Goal: Task Accomplishment & Management: Manage account settings

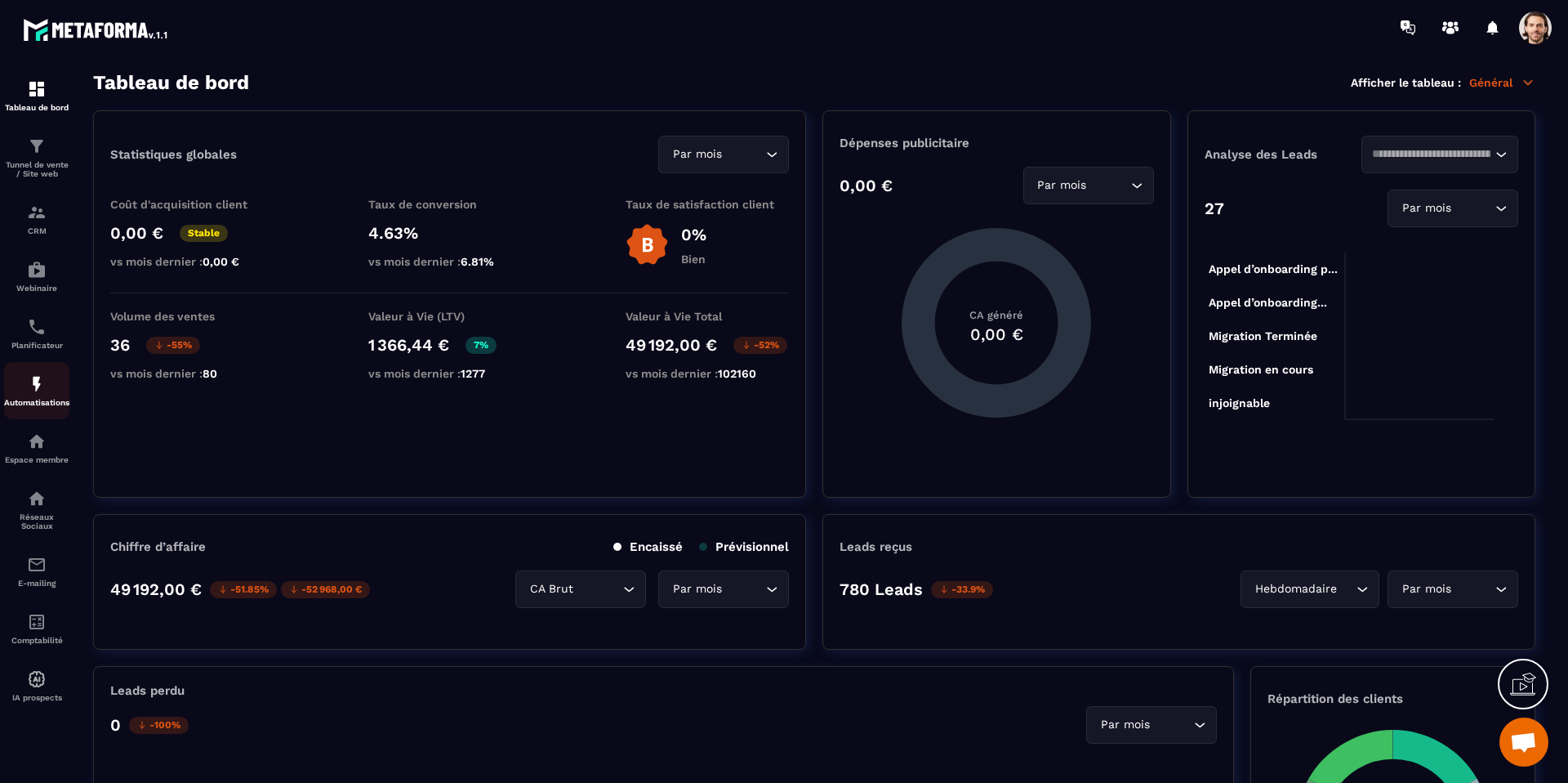
click at [44, 381] on img at bounding box center [37, 384] width 20 height 20
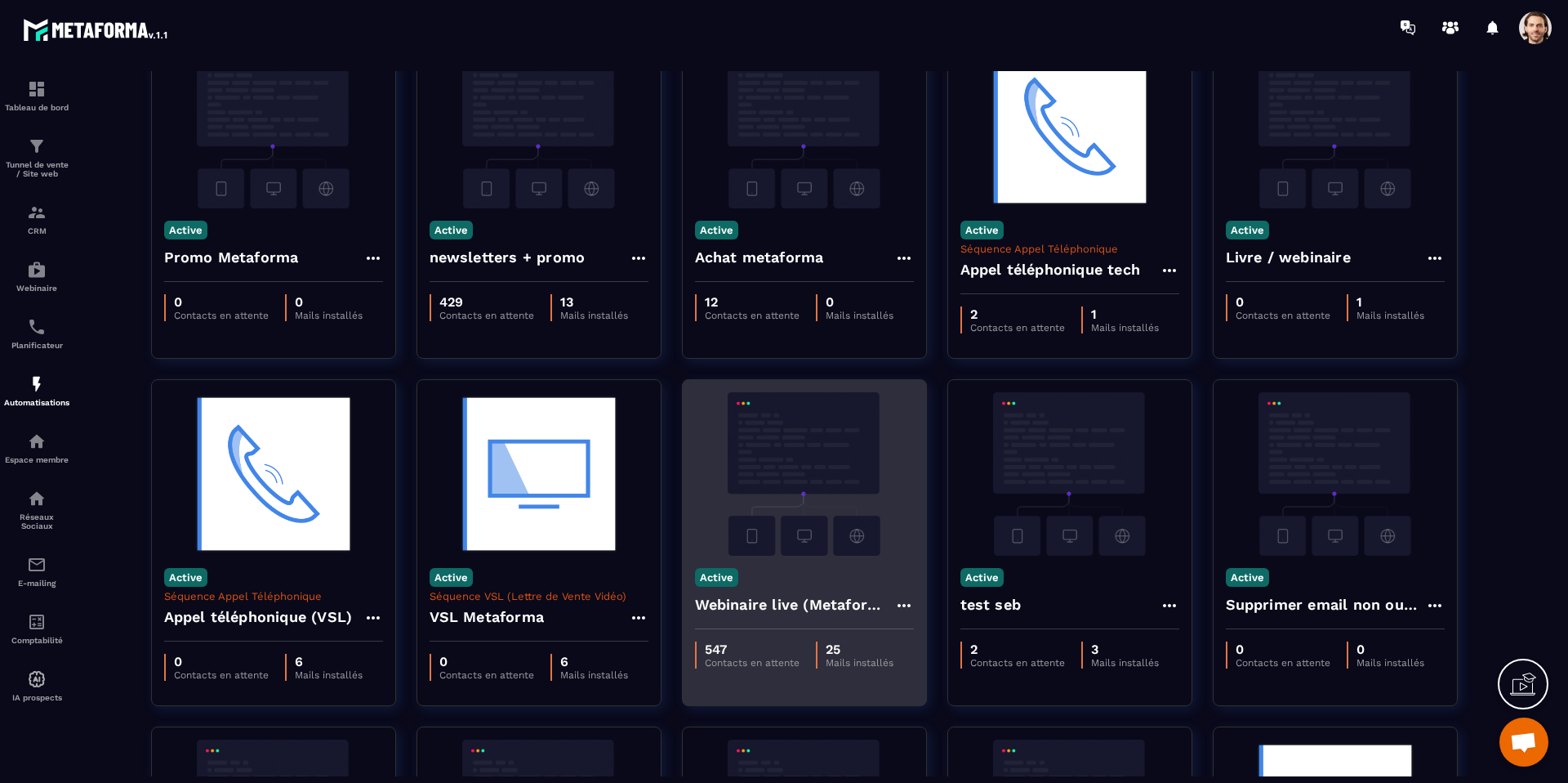
scroll to position [255, 0]
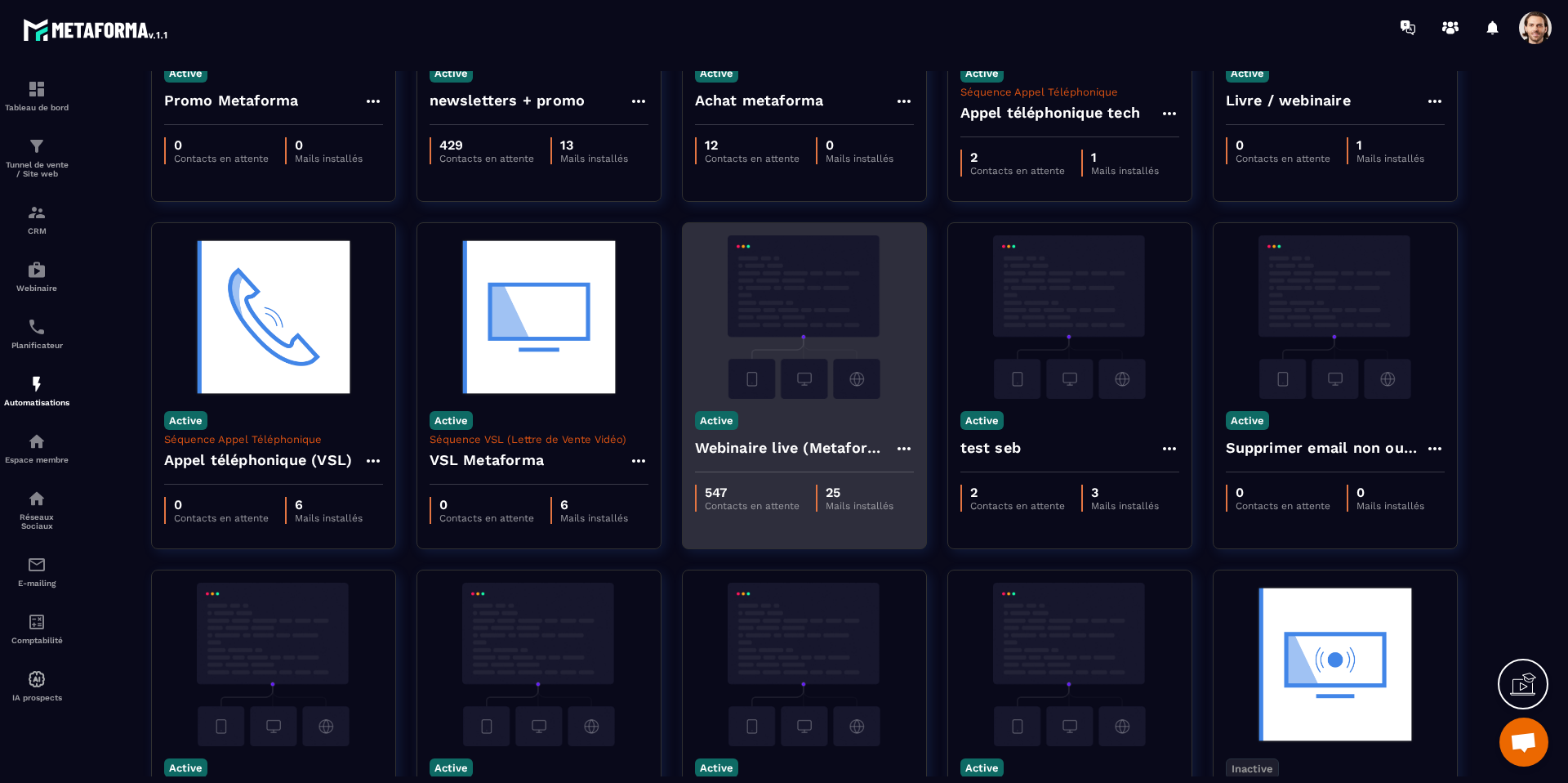
click at [784, 437] on h4 "Webinaire live (Metaforma)" at bounding box center [793, 447] width 199 height 23
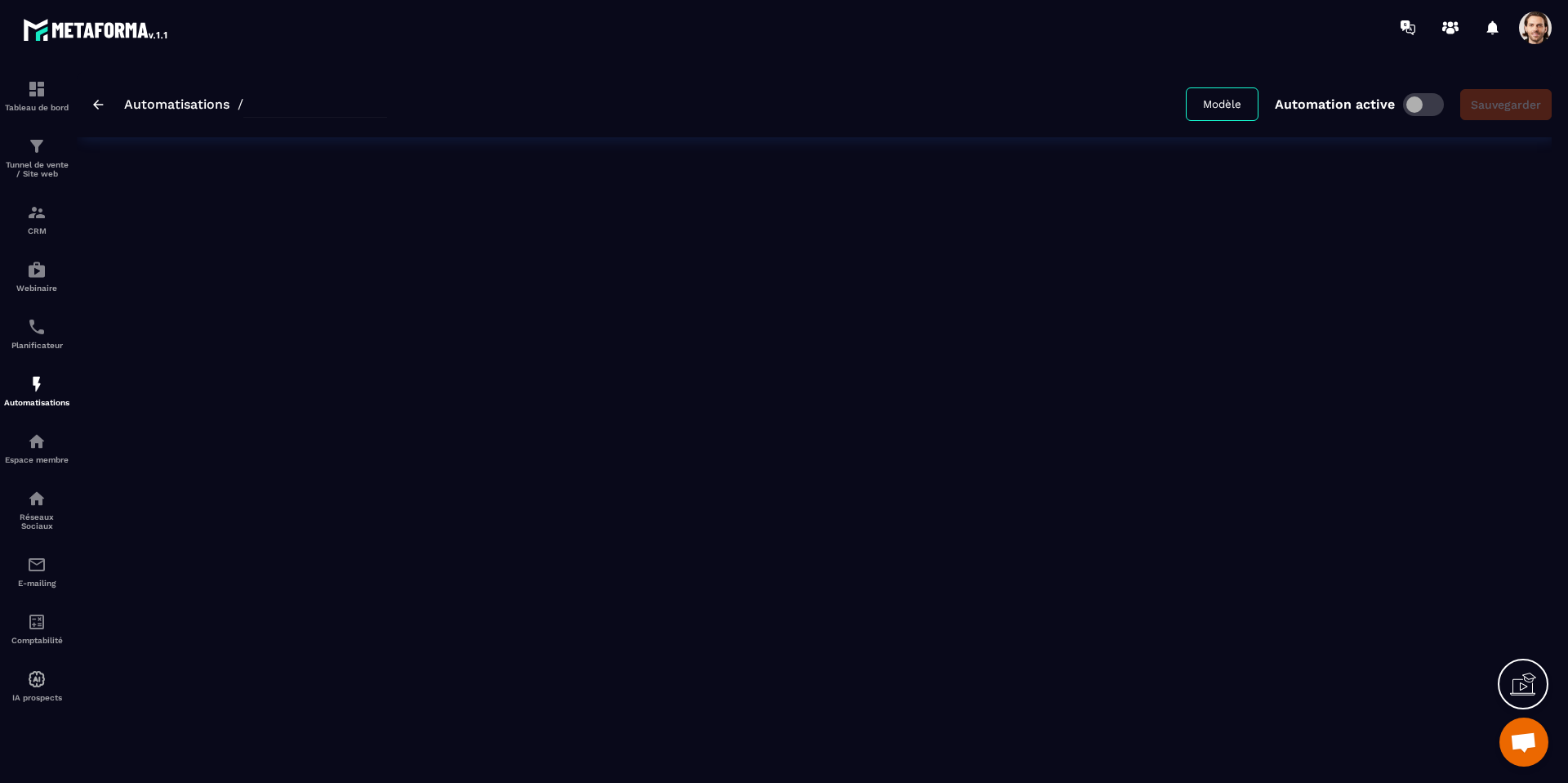
type input "**********"
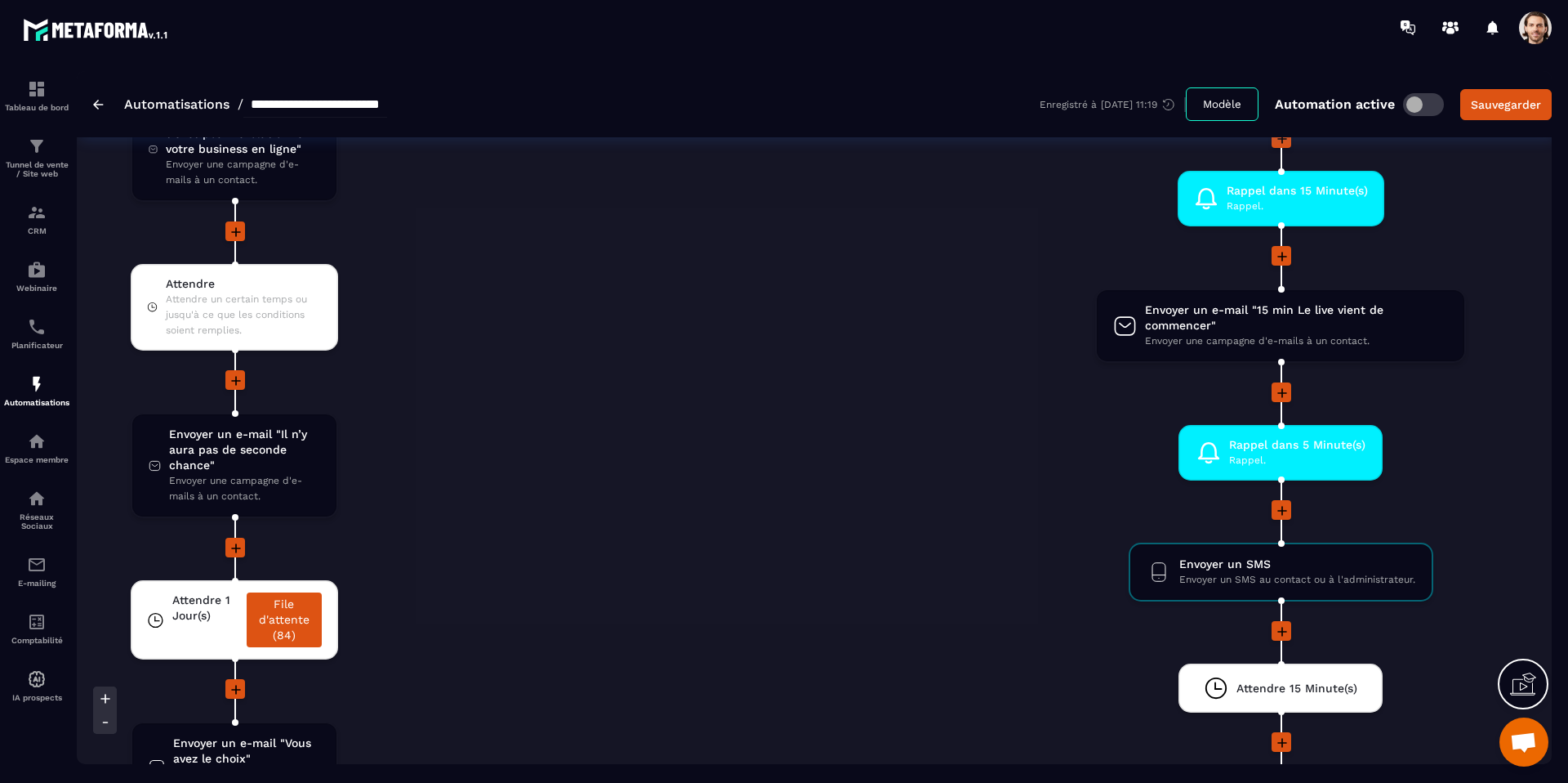
scroll to position [3799, 0]
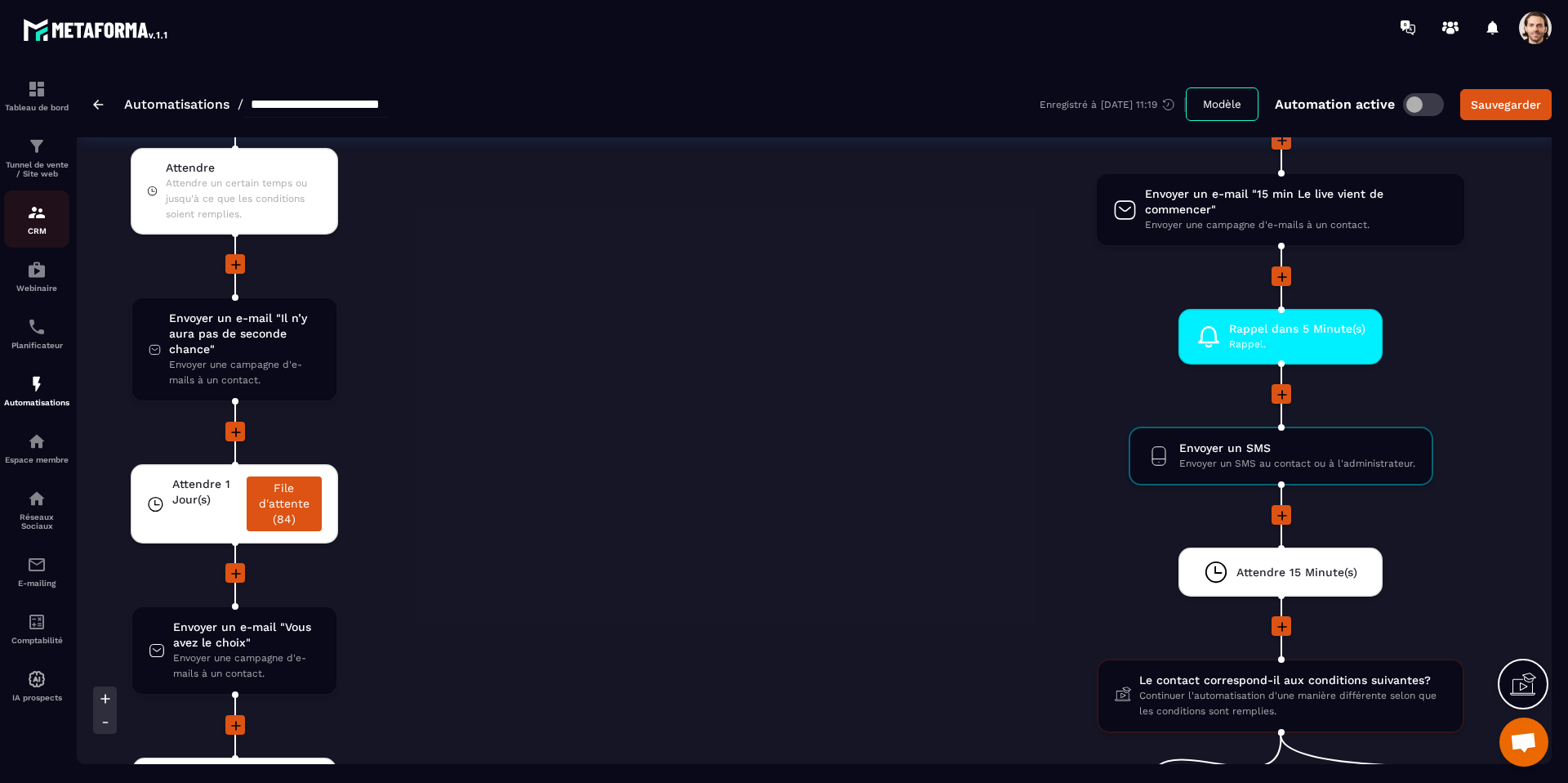
click at [27, 193] on link "CRM" at bounding box center [37, 219] width 65 height 57
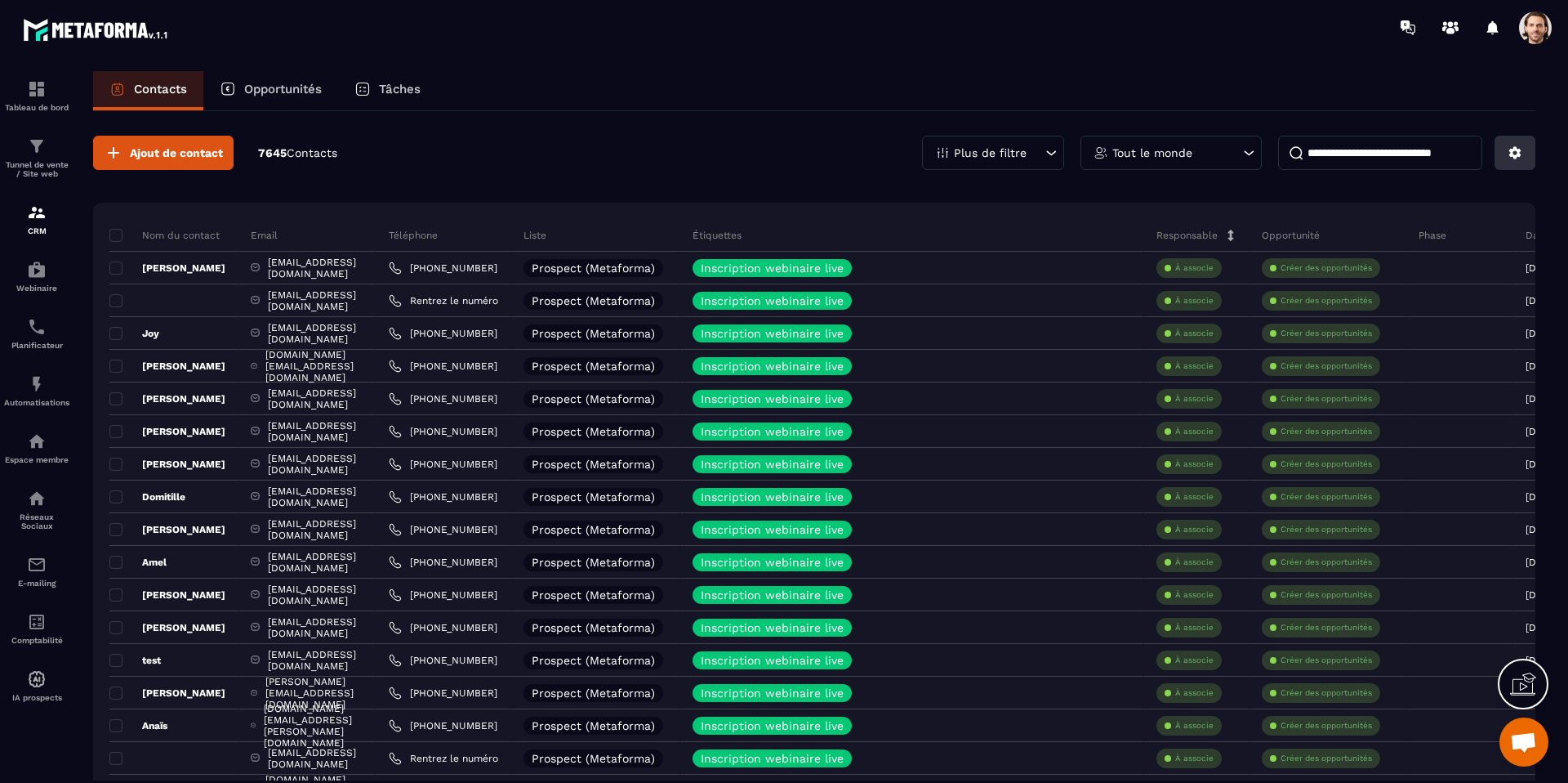
click at [1499, 156] on button at bounding box center [1514, 152] width 41 height 35
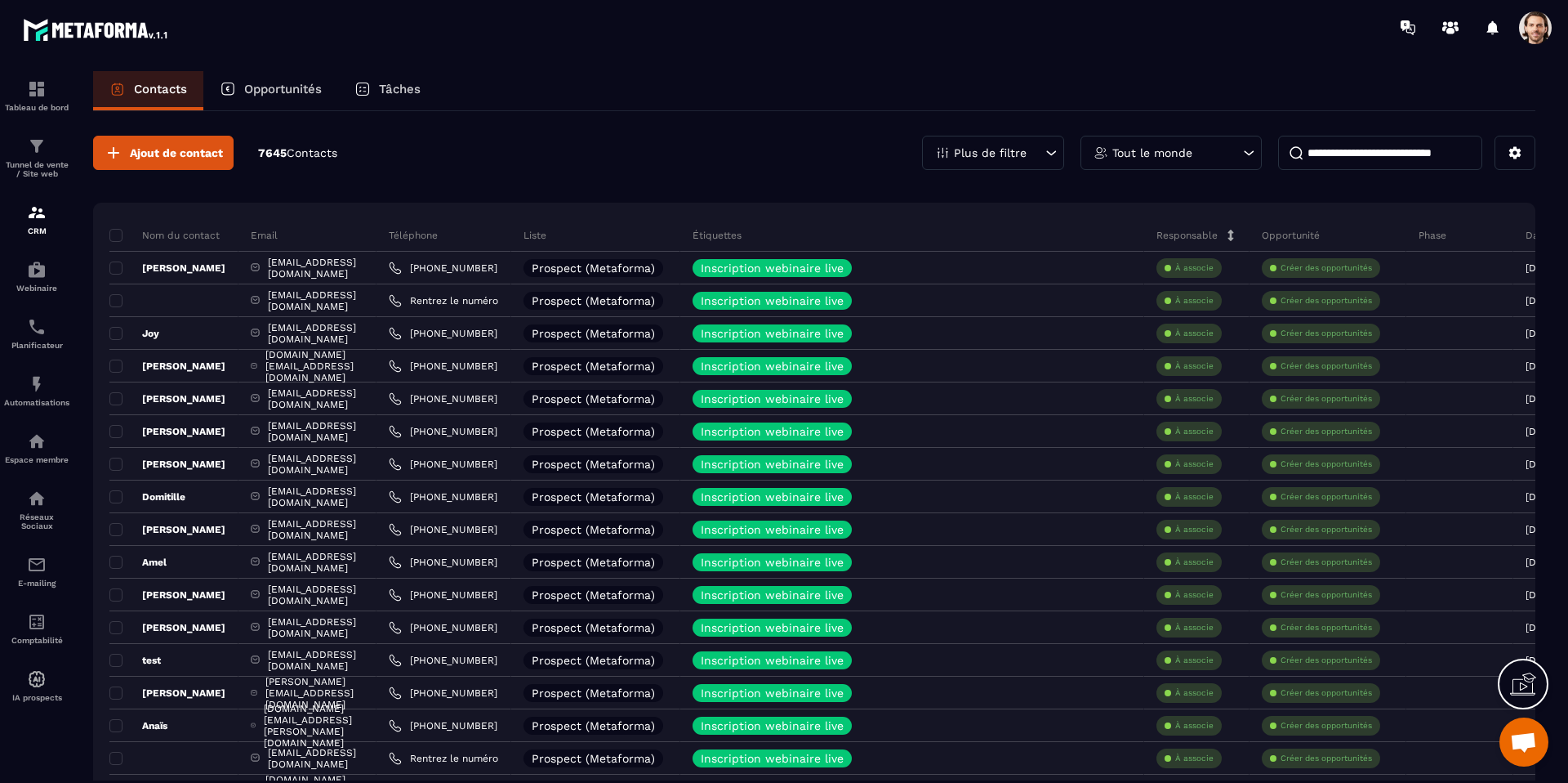
click at [1006, 149] on p "Plus de filtre" at bounding box center [989, 153] width 72 height 12
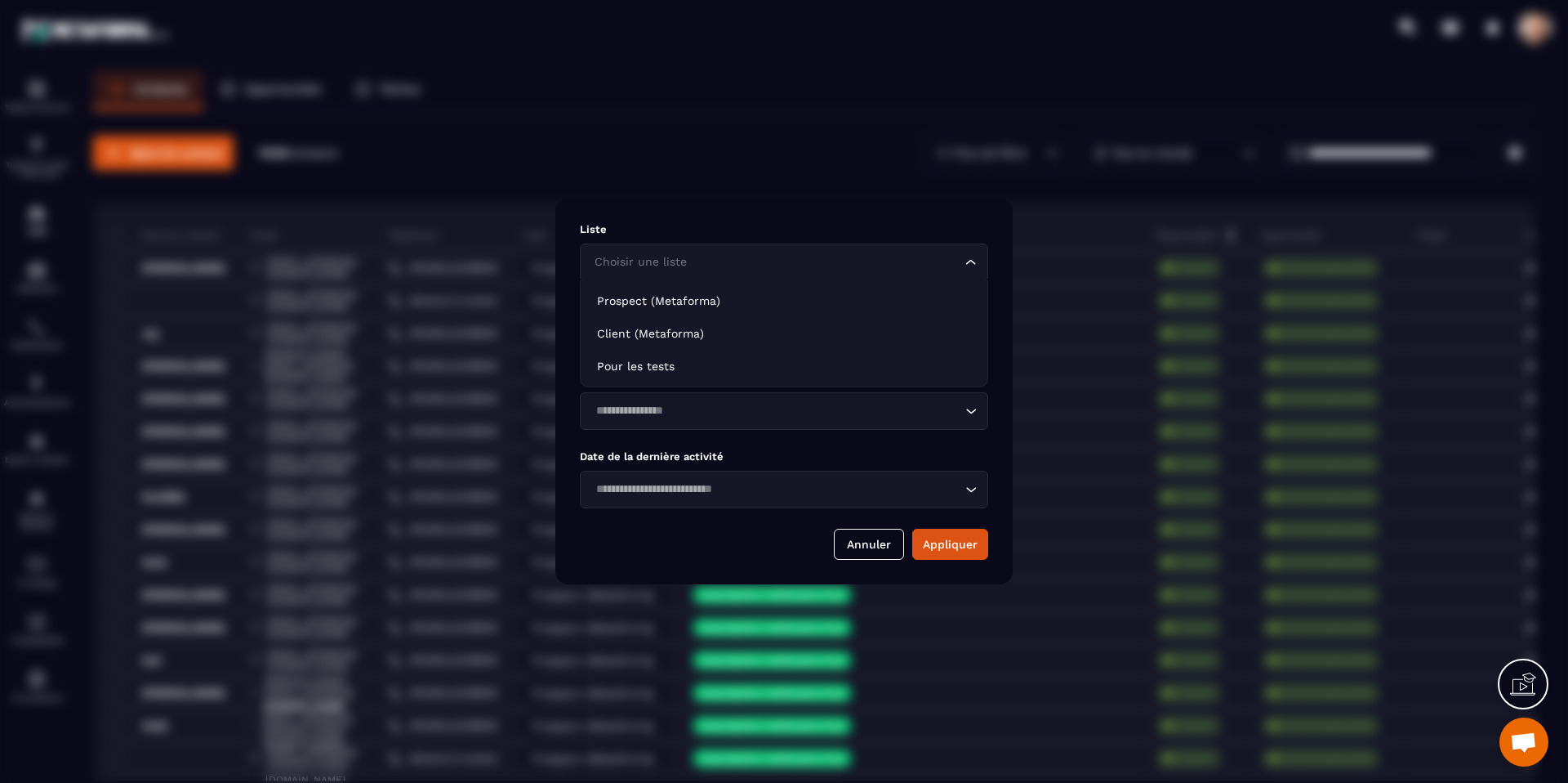
click at [811, 264] on input "Search for option" at bounding box center [776, 262] width 371 height 18
click at [812, 237] on div "Liste Choisir une liste Loading..." at bounding box center [784, 251] width 409 height 58
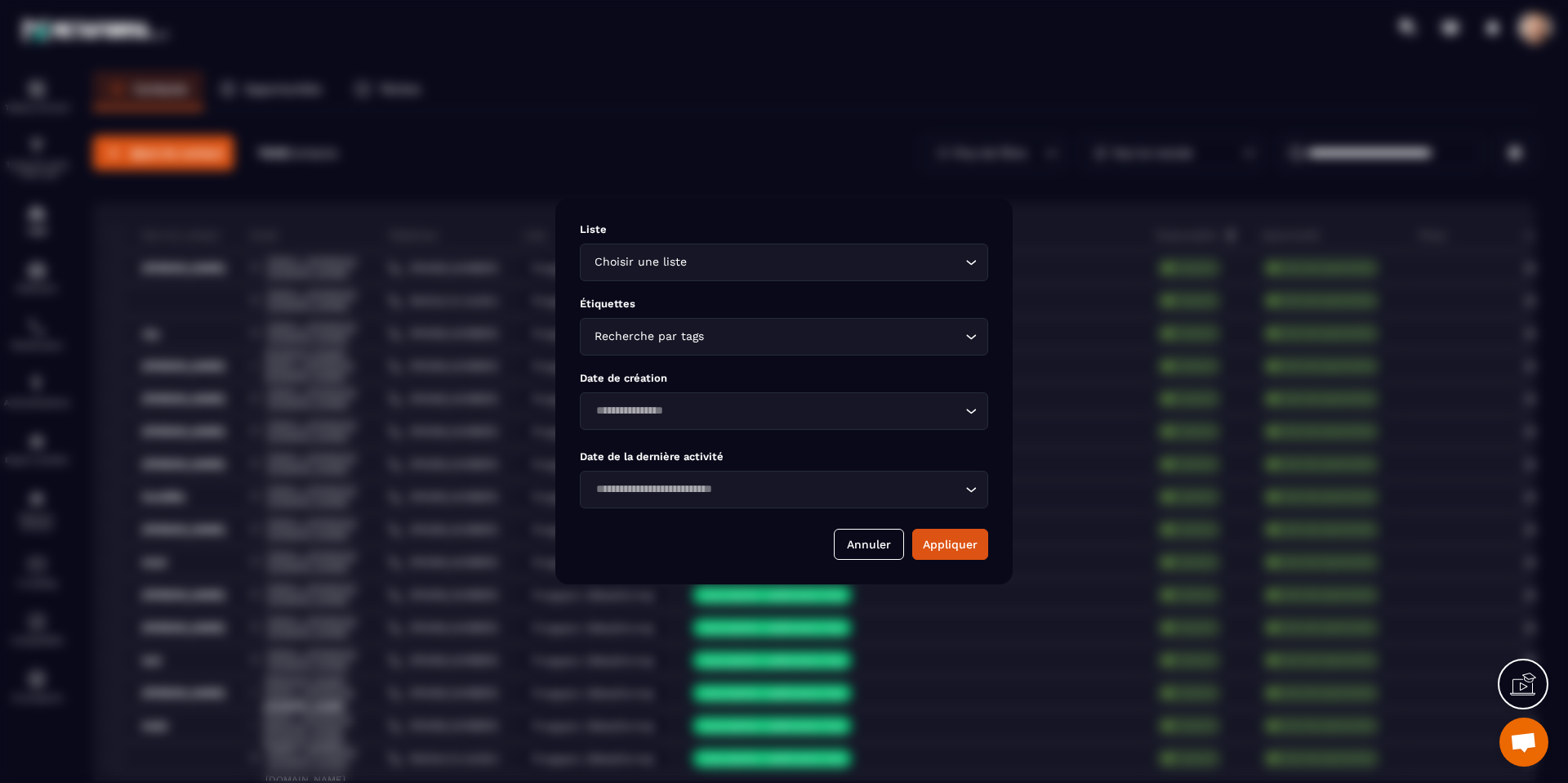
click at [771, 335] on input "Search for option" at bounding box center [834, 337] width 254 height 18
click at [774, 302] on p "Étiquettes" at bounding box center [784, 303] width 409 height 12
click at [881, 543] on button "Annuler" at bounding box center [869, 543] width 70 height 31
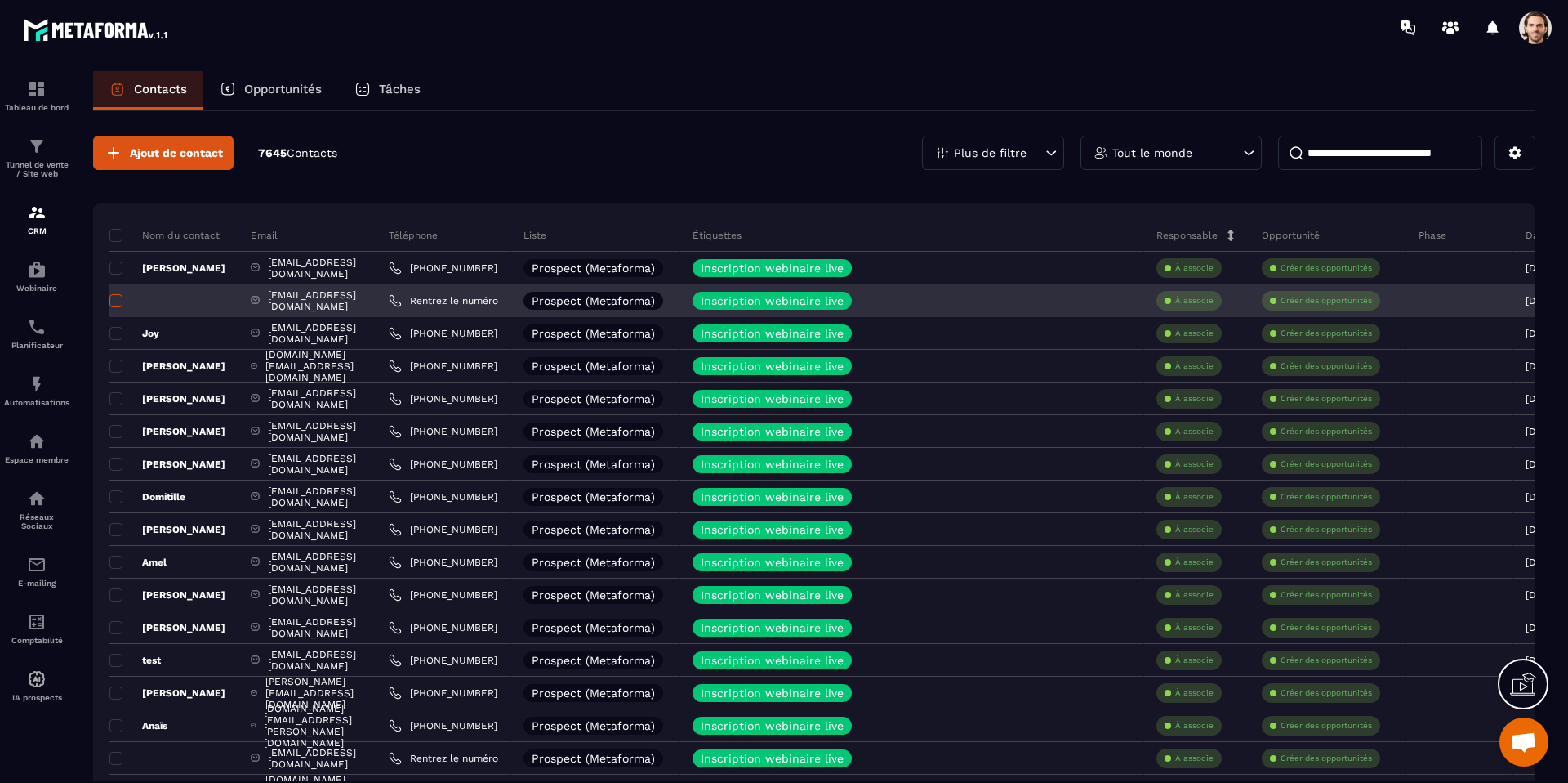
click at [116, 299] on span at bounding box center [116, 300] width 13 height 13
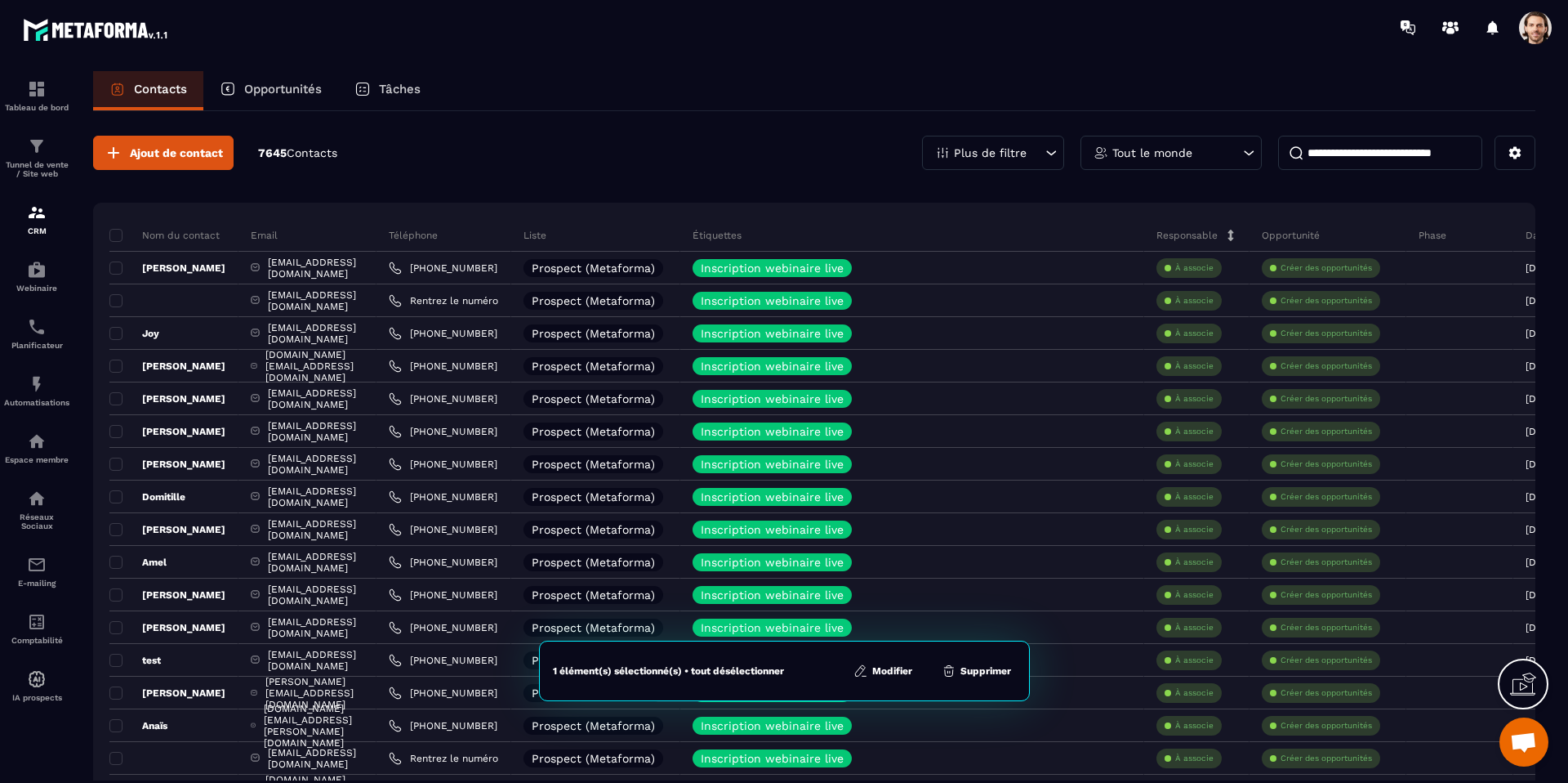
click at [964, 673] on button "Supprimer" at bounding box center [976, 670] width 79 height 17
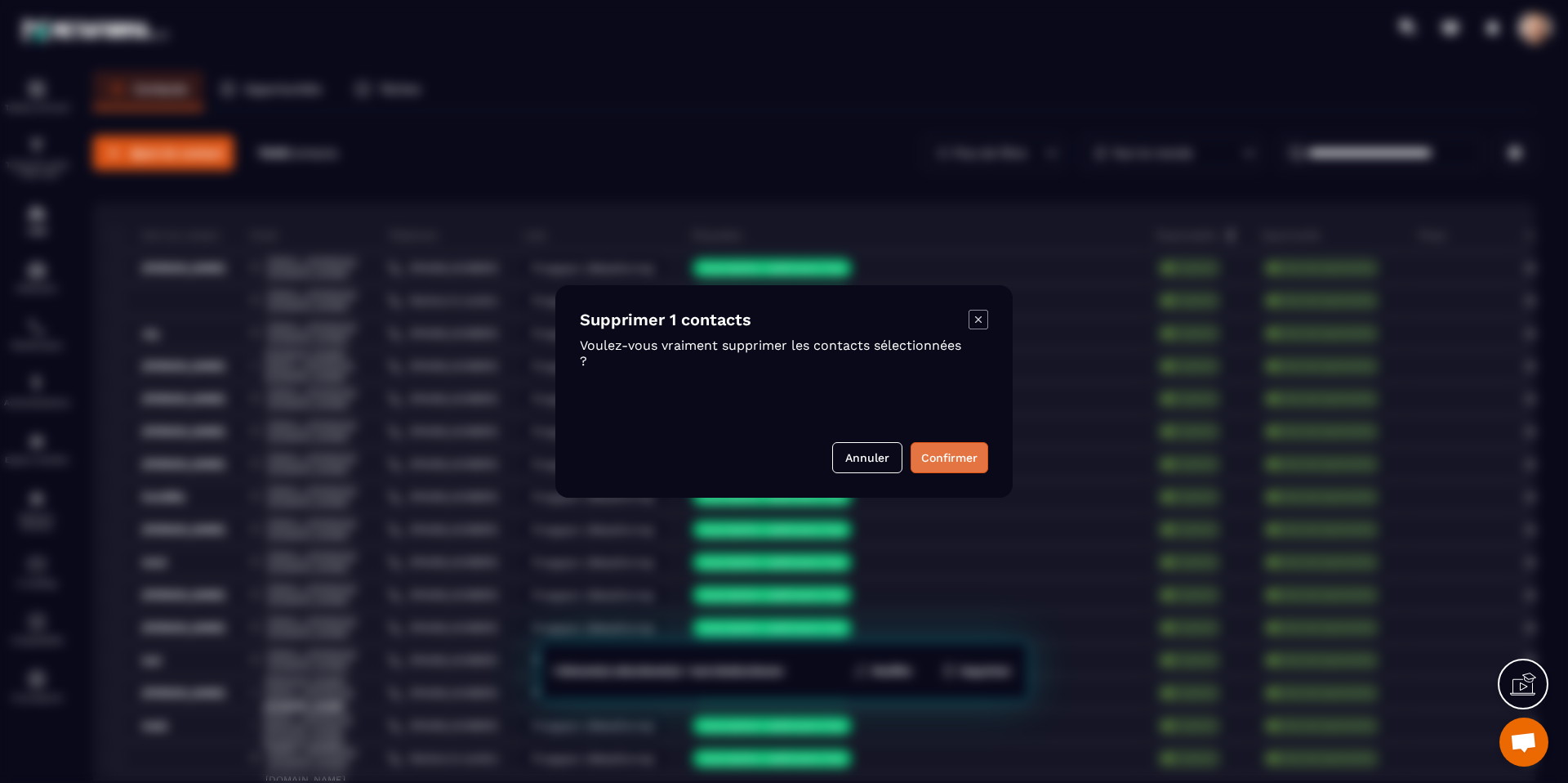
click at [942, 460] on button "Confirmer" at bounding box center [949, 457] width 77 height 31
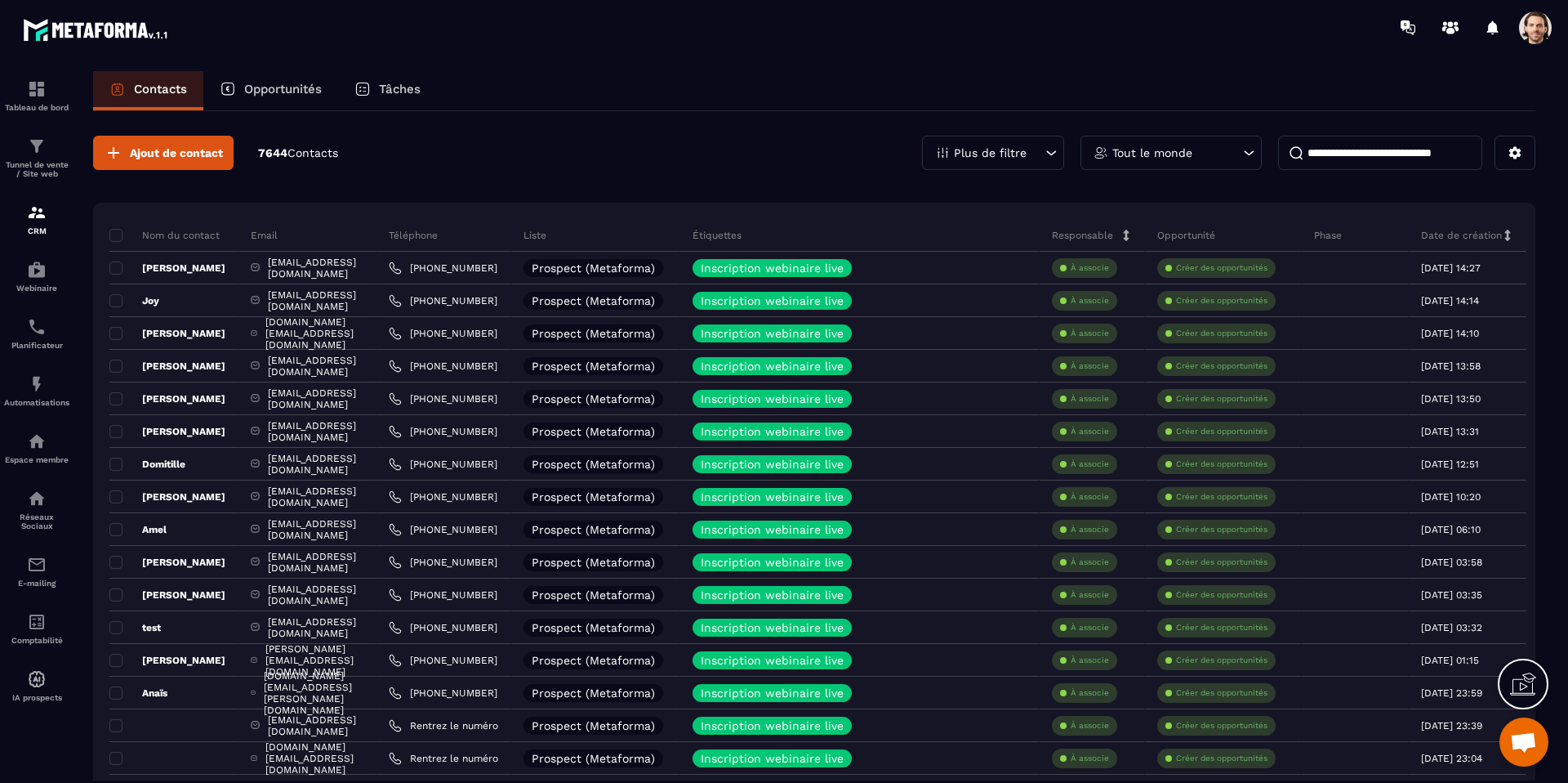
click at [1170, 153] on p "Tout le monde" at bounding box center [1152, 153] width 80 height 12
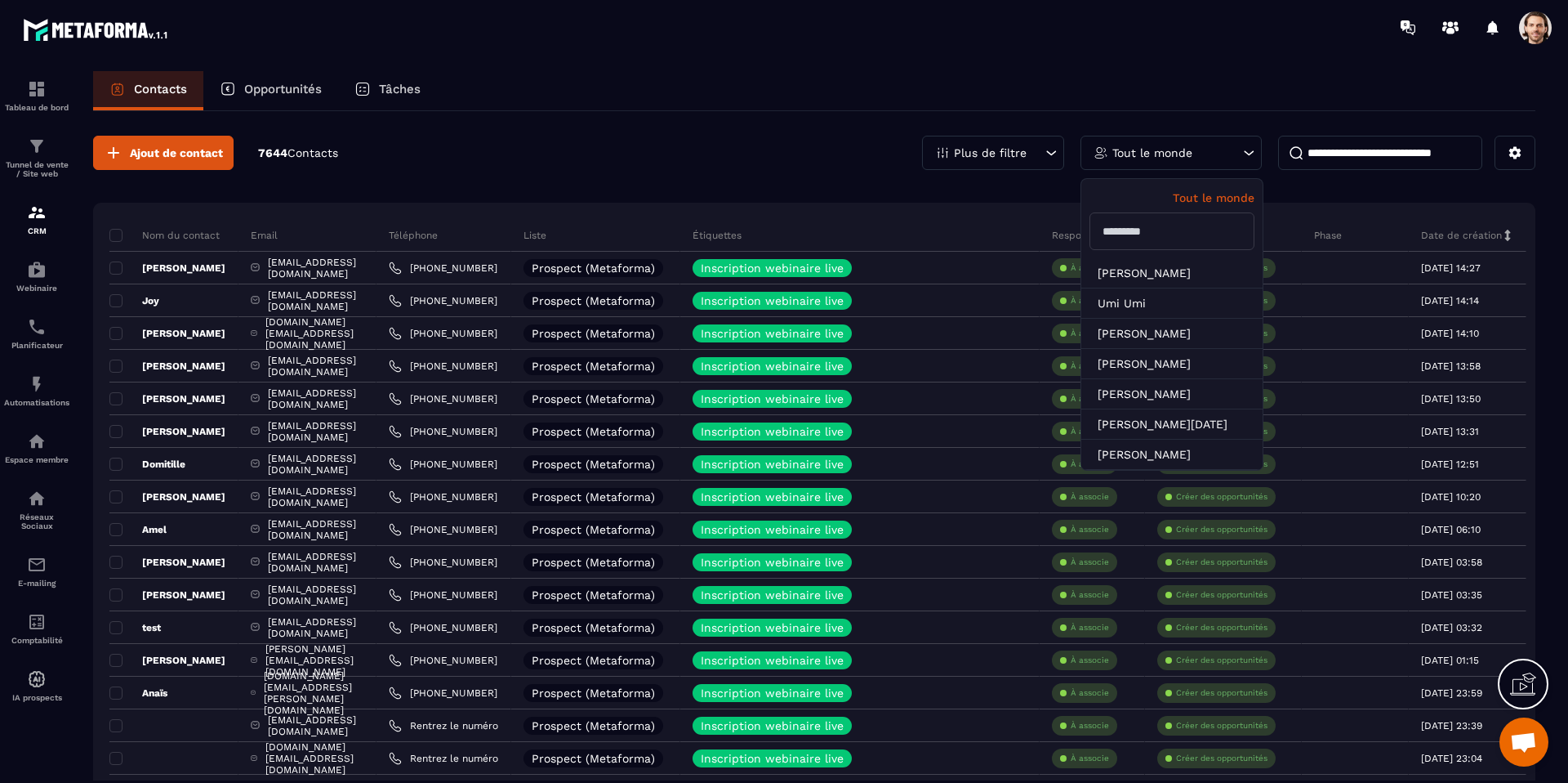
click at [1027, 150] on div "Plus de filtre" at bounding box center [993, 152] width 142 height 35
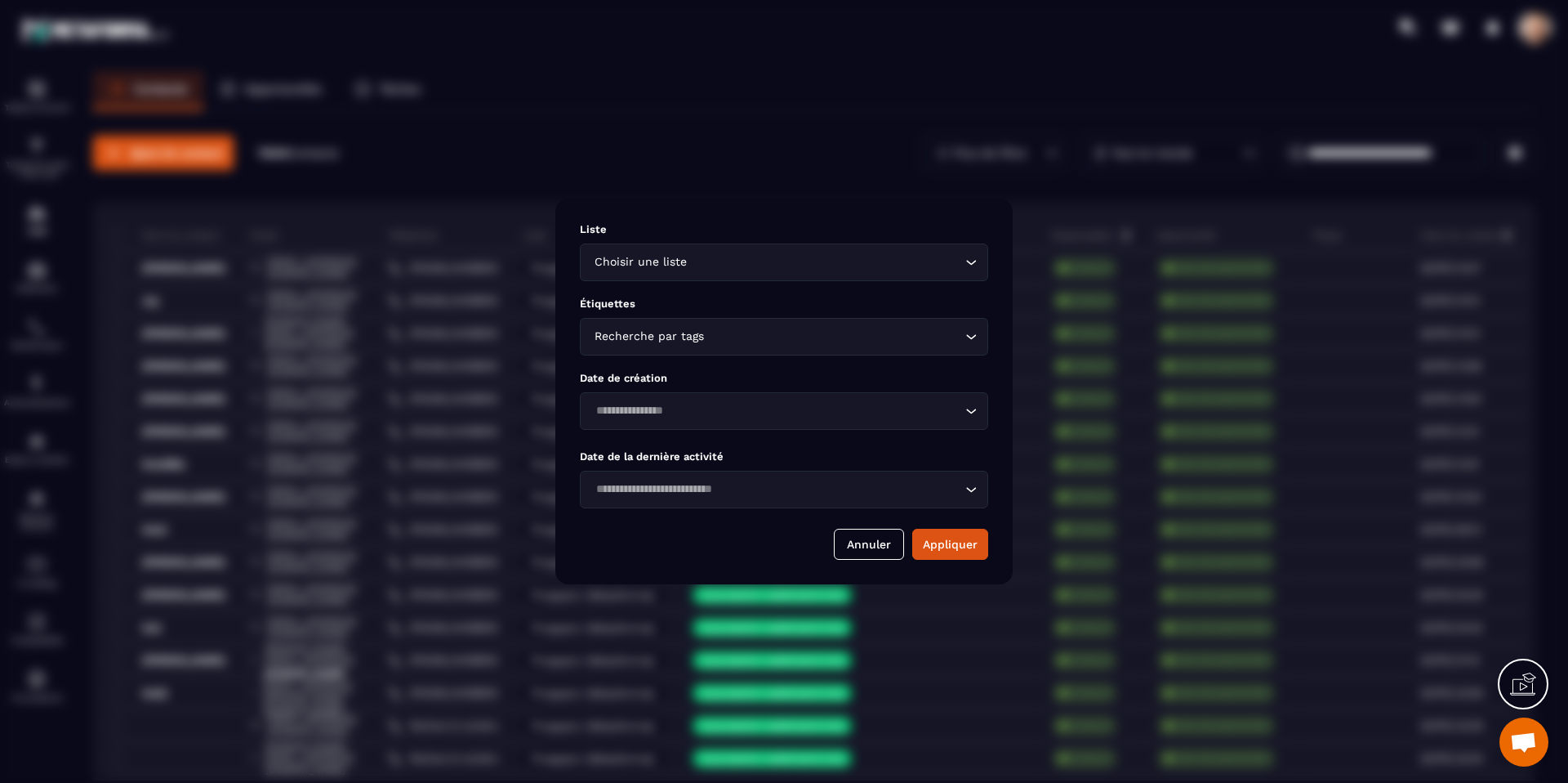
click at [893, 261] on input "Search for option" at bounding box center [825, 262] width 271 height 18
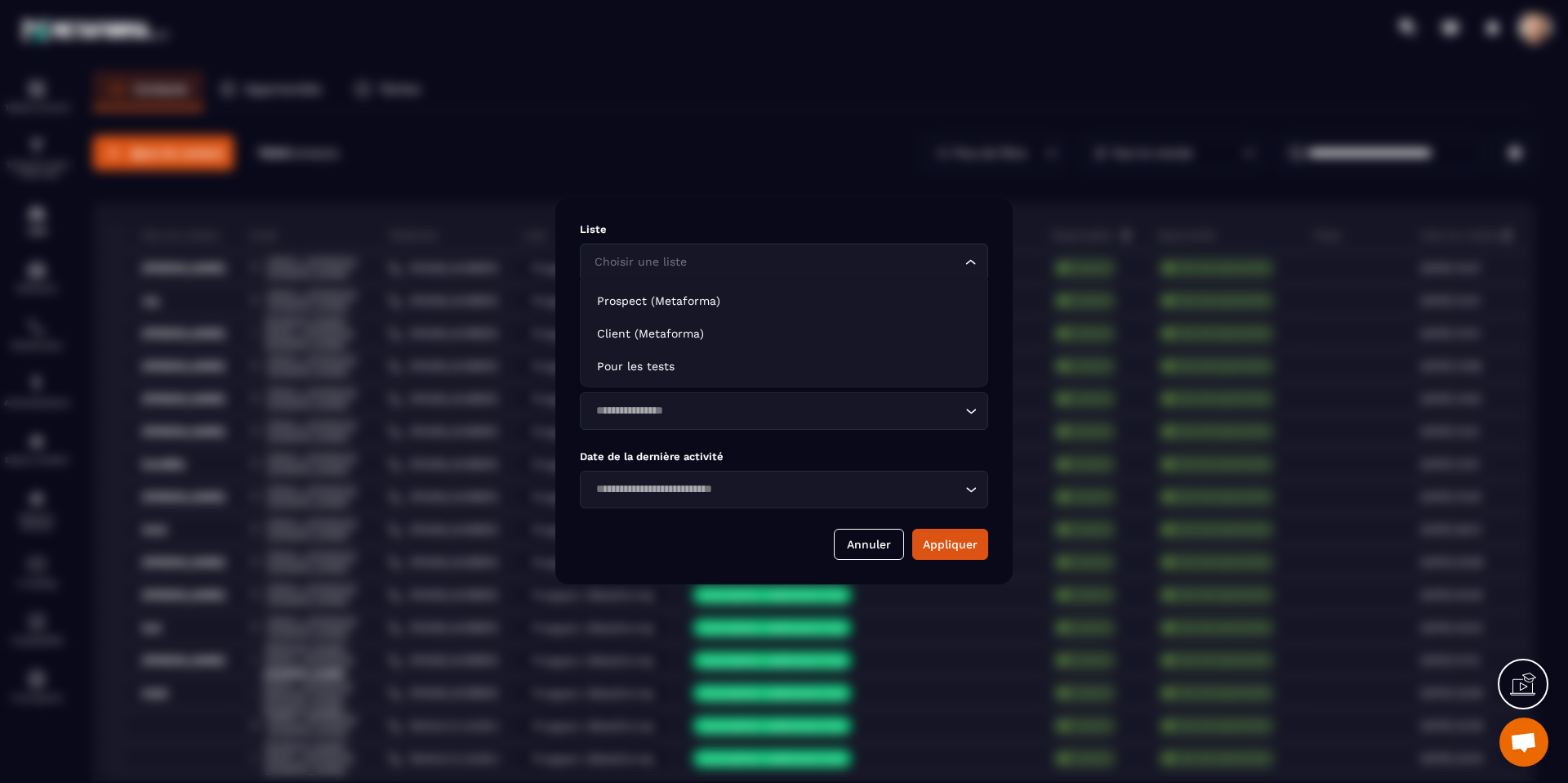
click at [794, 218] on div "Liste Choisir une liste Loading... Étiquettes Recherche par tags Loading... Dat…" at bounding box center [784, 392] width 457 height 386
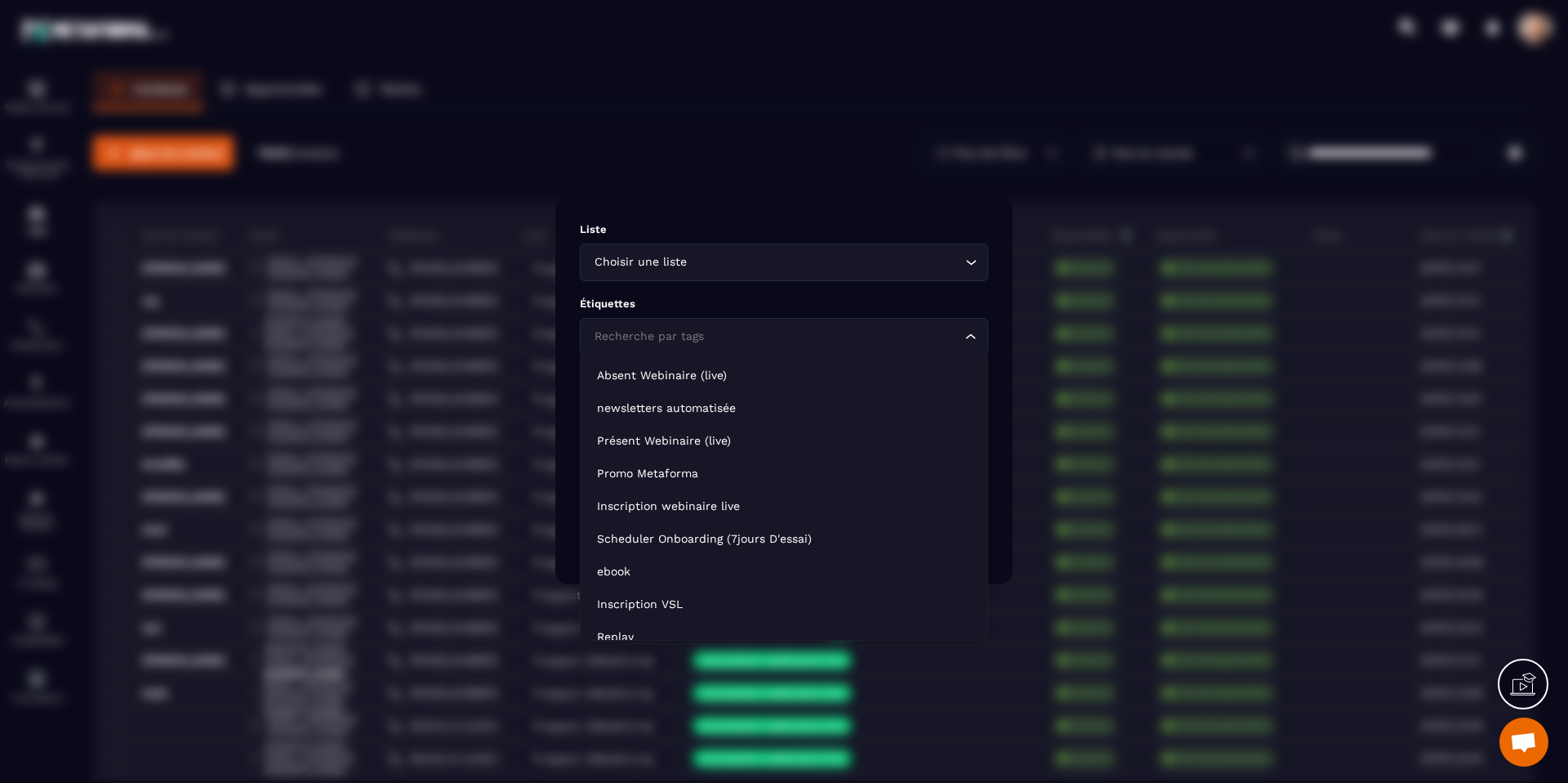
click at [806, 346] on div "Recherche par tags Loading..." at bounding box center [784, 337] width 409 height 38
click at [800, 334] on input "Search for option" at bounding box center [776, 337] width 371 height 18
click at [803, 302] on p "Étiquettes" at bounding box center [784, 303] width 409 height 12
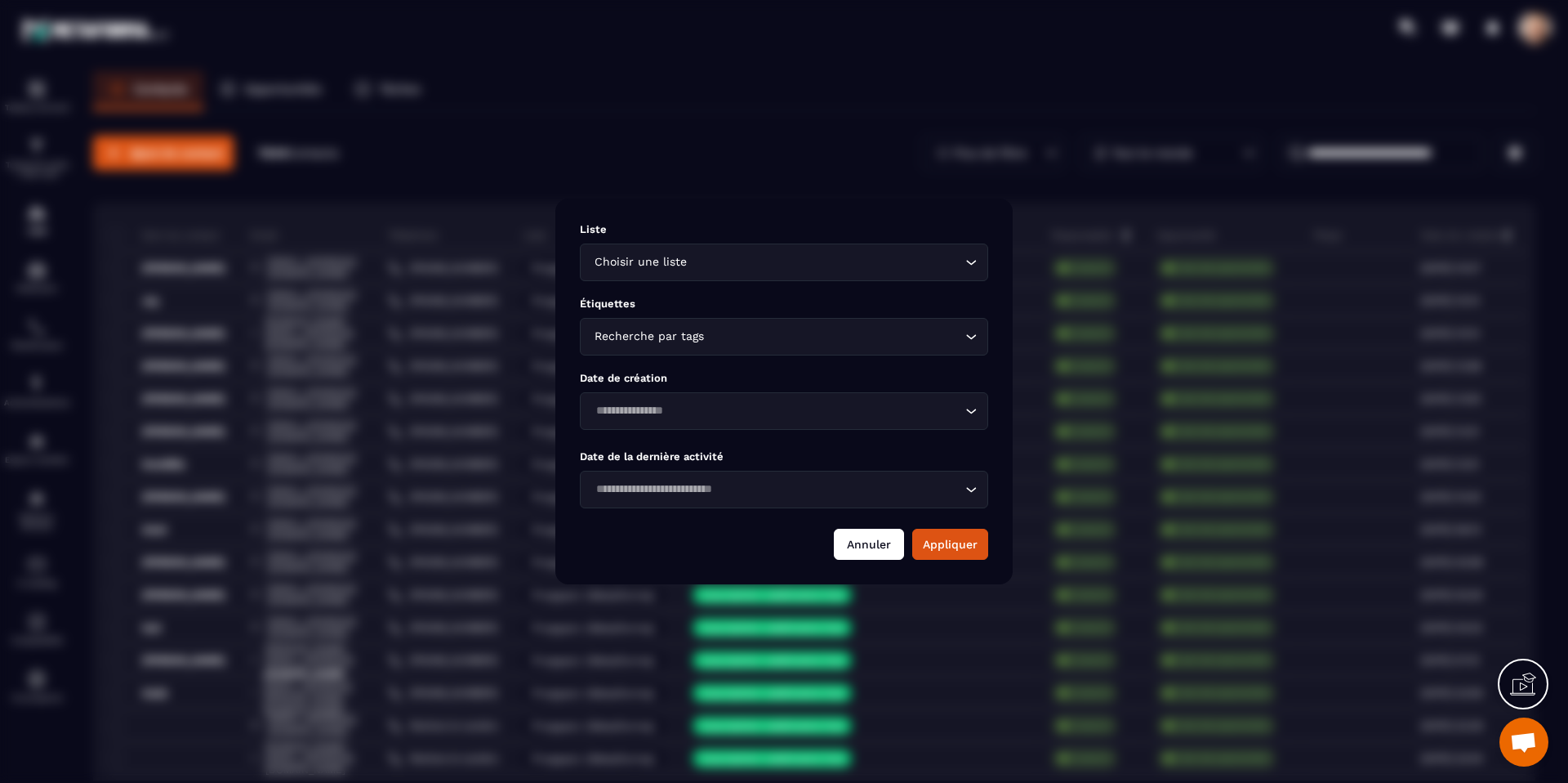
click at [878, 534] on button "Annuler" at bounding box center [869, 543] width 70 height 31
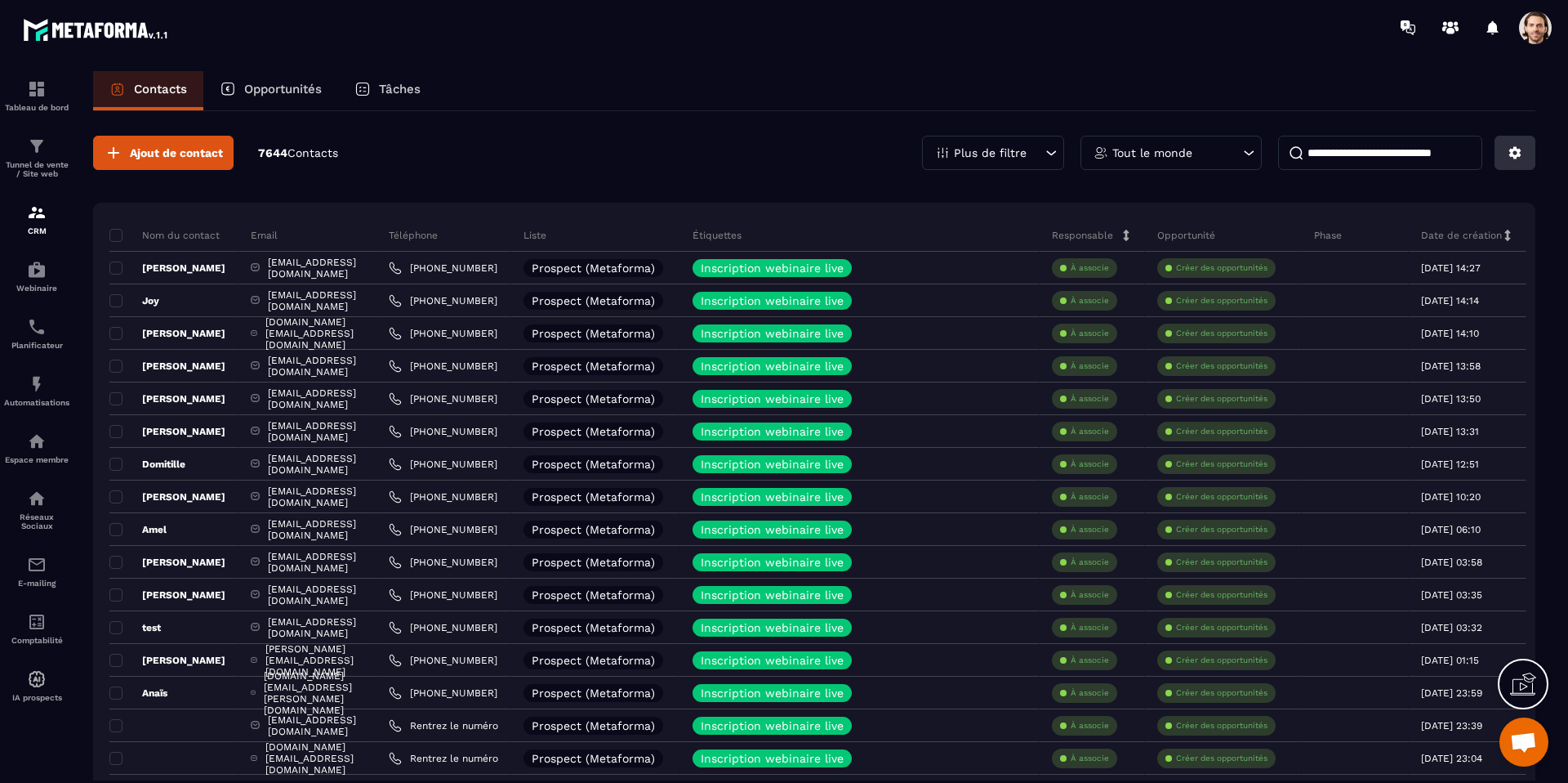
click at [1513, 155] on icon at bounding box center [1515, 153] width 12 height 12
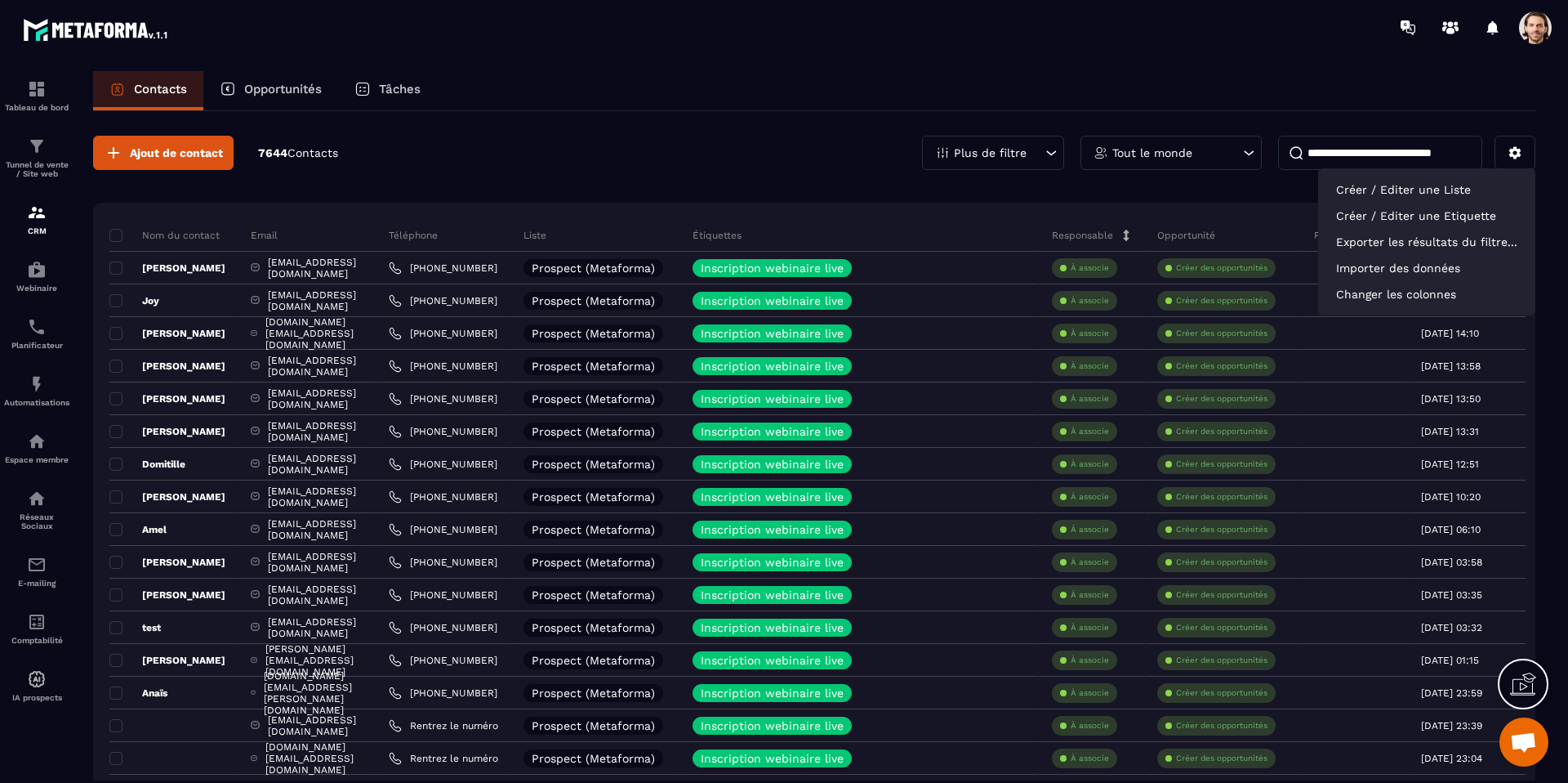
click at [549, 93] on div "Contacts Opportunités Tâches" at bounding box center [814, 91] width 1442 height 40
